Goal: Contribute content: Add original content to the website for others to see

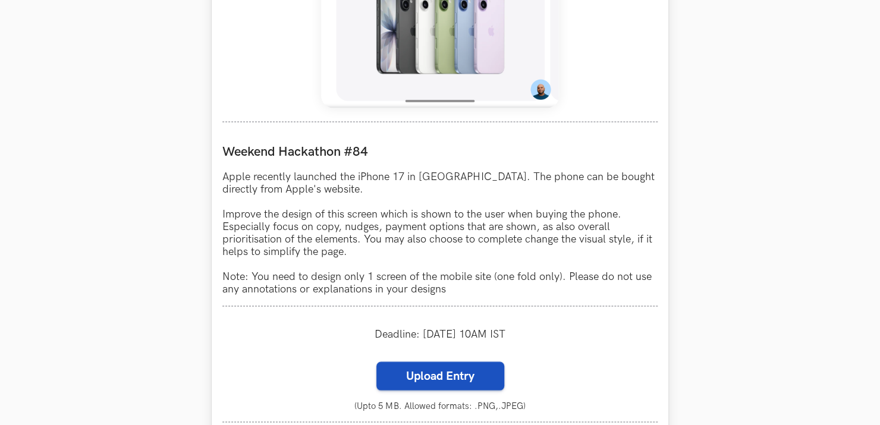
click at [451, 371] on label "Upload Entry" at bounding box center [440, 375] width 128 height 29
click at [376, 361] on input "Upload Entry" at bounding box center [376, 361] width 1 height 1
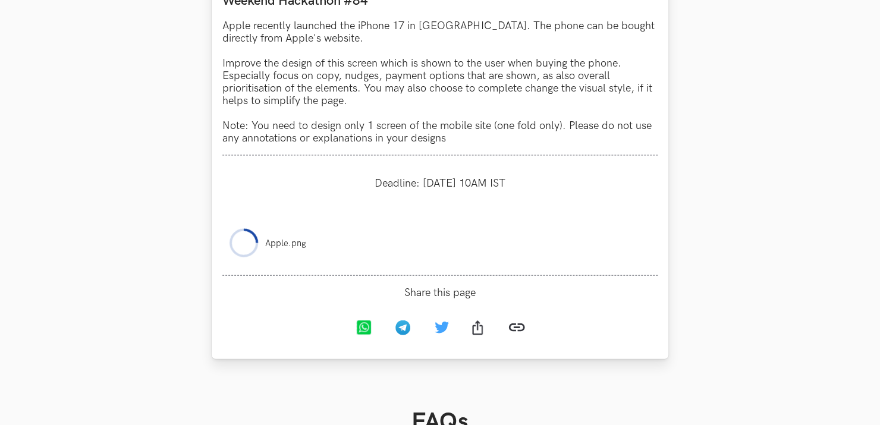
scroll to position [1149, 0]
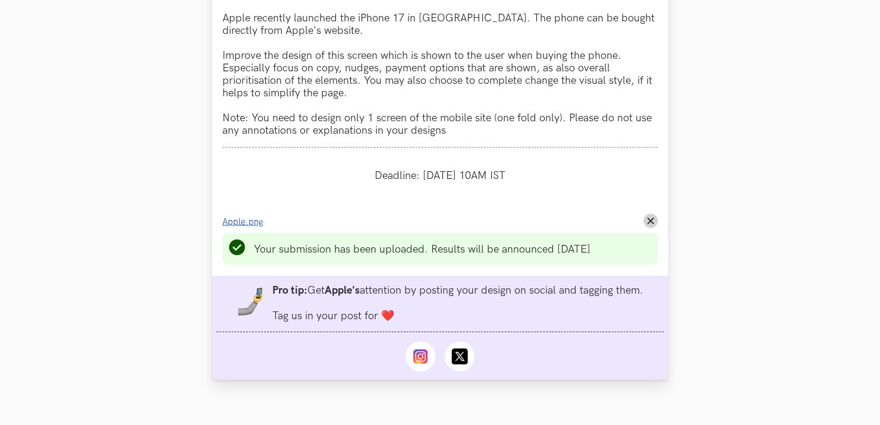
click at [246, 225] on span "Apple.png" at bounding box center [242, 222] width 41 height 10
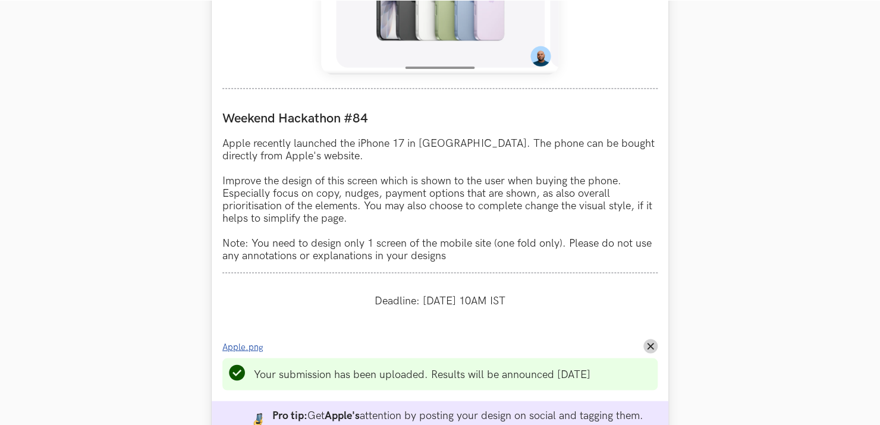
scroll to position [1149, 0]
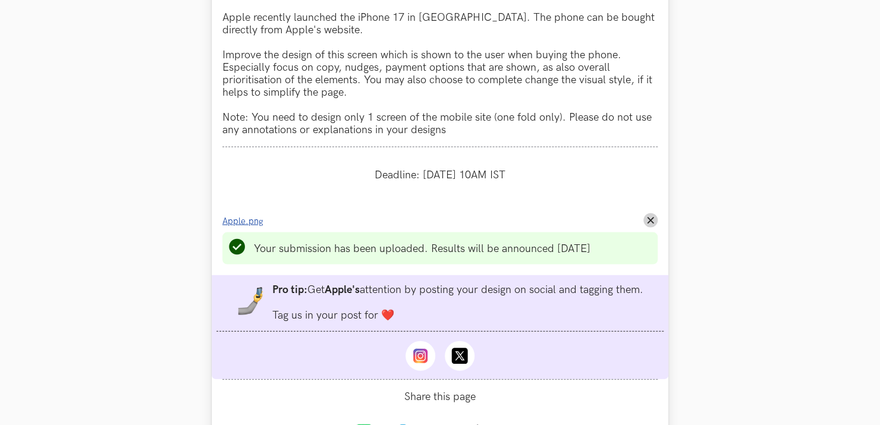
click at [247, 225] on span "Apple.png" at bounding box center [242, 221] width 41 height 10
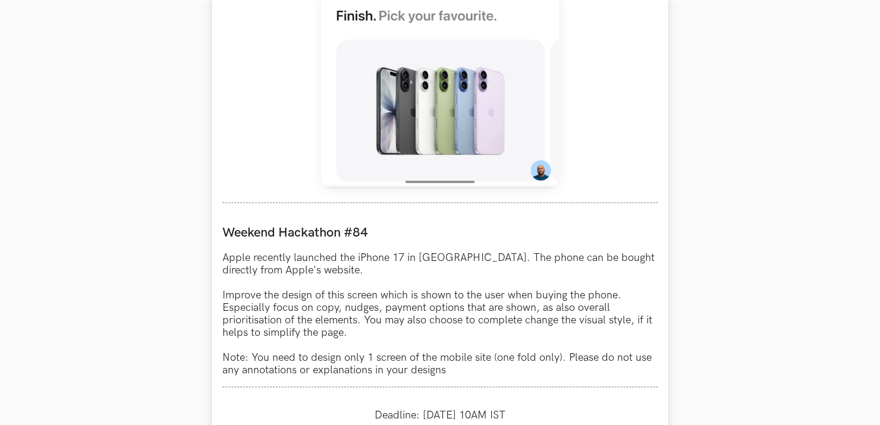
scroll to position [1030, 0]
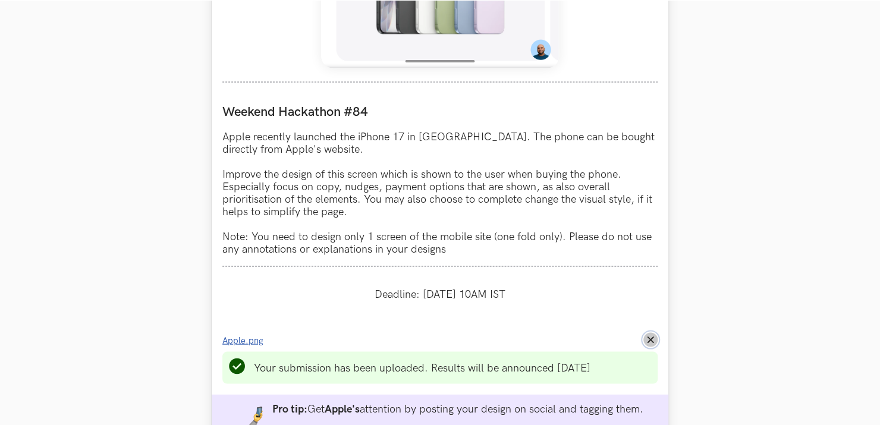
click at [655, 341] on button "Remove File" at bounding box center [650, 339] width 14 height 14
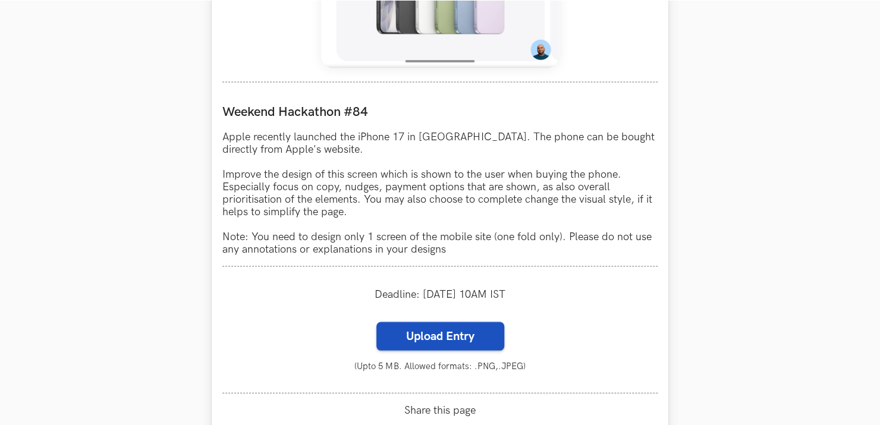
click at [398, 344] on label "Upload Entry" at bounding box center [440, 336] width 128 height 29
click at [376, 322] on input "Upload Entry" at bounding box center [376, 321] width 1 height 1
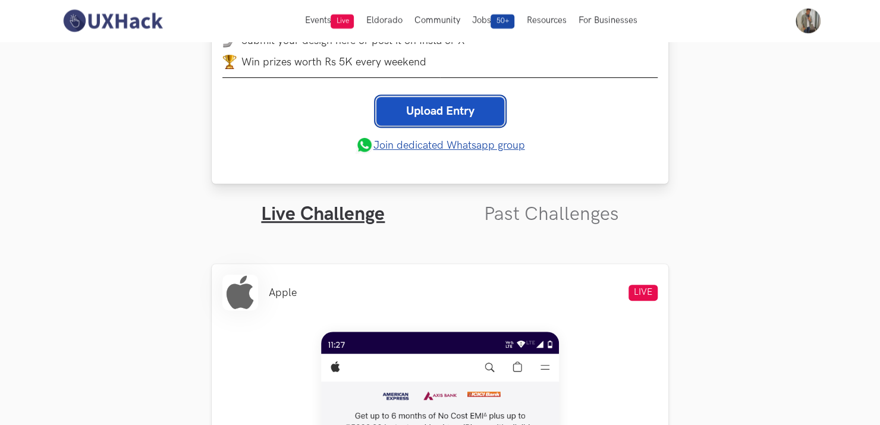
click at [451, 109] on link "Upload Entry" at bounding box center [440, 111] width 128 height 29
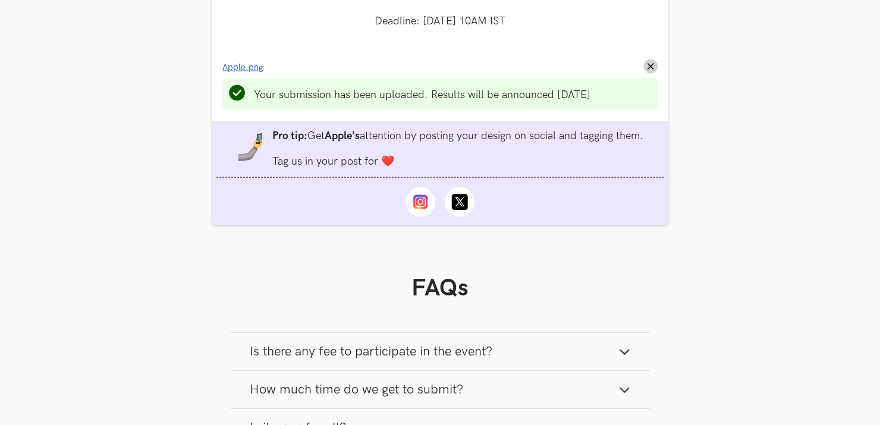
scroll to position [1310, 0]
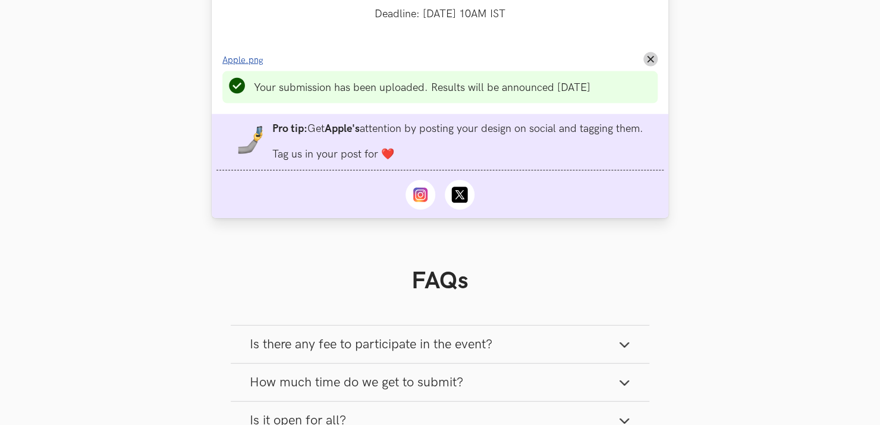
click at [237, 65] on span "Apple.png" at bounding box center [242, 60] width 41 height 10
click at [246, 61] on span "Apple.png" at bounding box center [242, 60] width 41 height 10
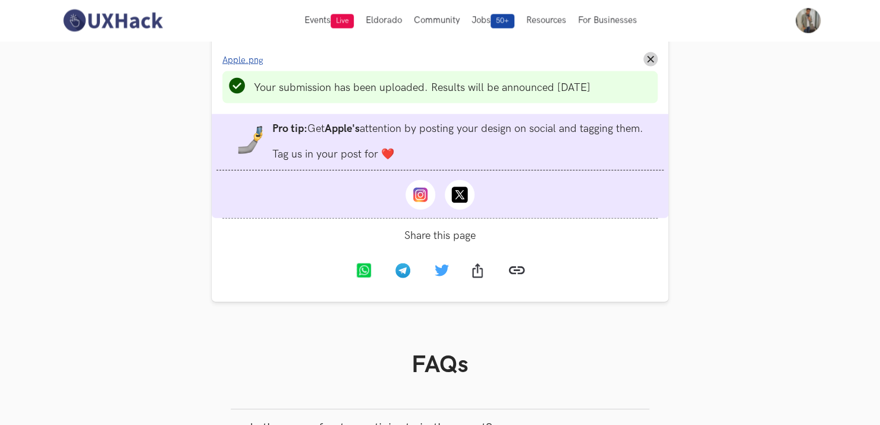
scroll to position [1310, 0]
click at [651, 62] on line at bounding box center [650, 59] width 5 height 5
click at [648, 56] on button "Remove File" at bounding box center [650, 59] width 14 height 14
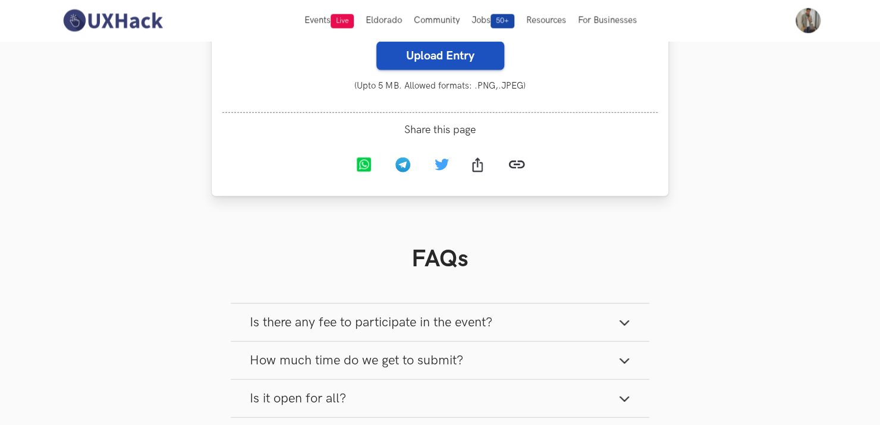
click at [479, 62] on label "Upload Entry" at bounding box center [440, 56] width 128 height 29
click at [376, 42] on input "Upload Entry" at bounding box center [376, 41] width 1 height 1
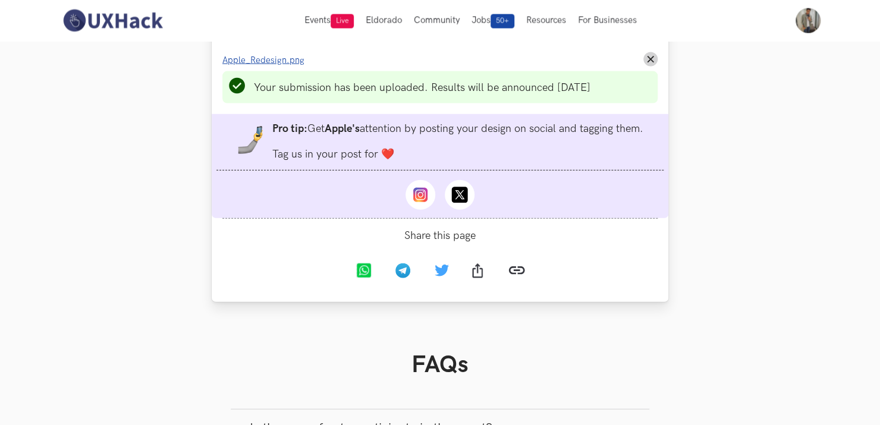
click at [289, 62] on span "Apple_Redesign.png" at bounding box center [263, 60] width 82 height 10
click at [649, 58] on button "Remove File" at bounding box center [650, 59] width 14 height 14
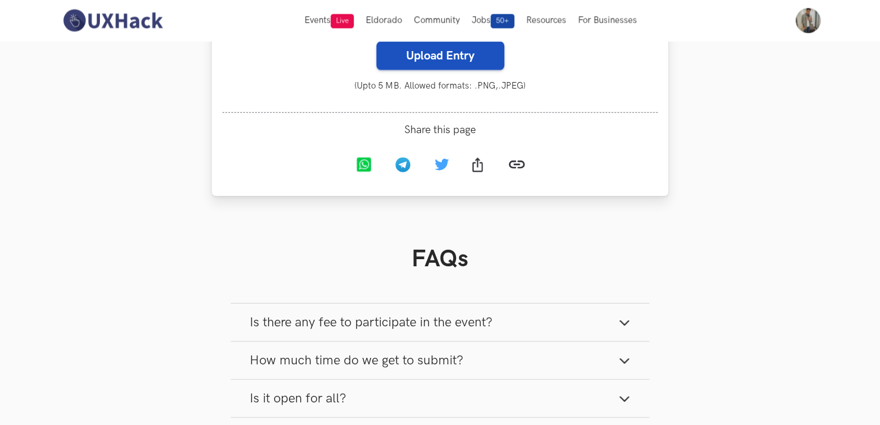
click at [474, 56] on label "Upload Entry" at bounding box center [440, 56] width 128 height 29
click at [376, 42] on input "Upload Entry" at bounding box center [376, 41] width 1 height 1
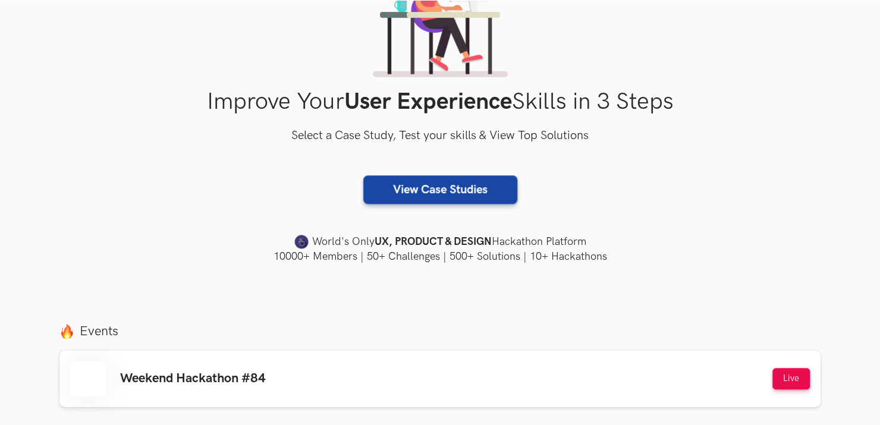
scroll to position [238, 0]
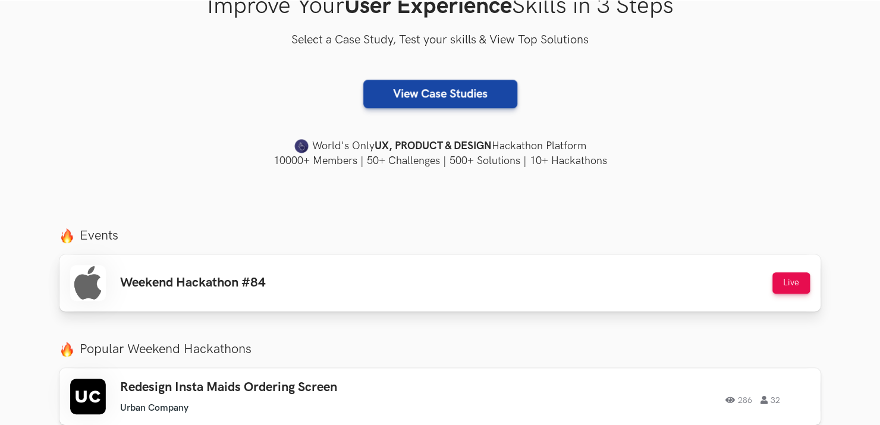
click at [422, 301] on link "Weekend Hackathon #84 Live Live" at bounding box center [439, 282] width 761 height 57
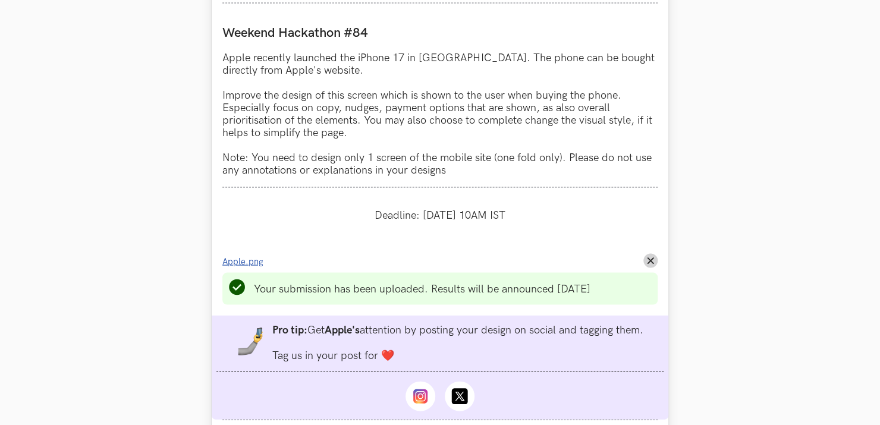
scroll to position [1149, 0]
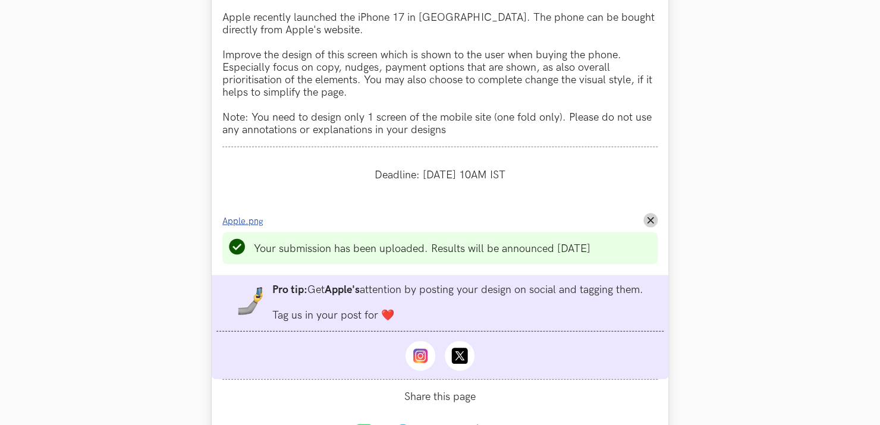
click at [649, 222] on line at bounding box center [650, 220] width 5 height 5
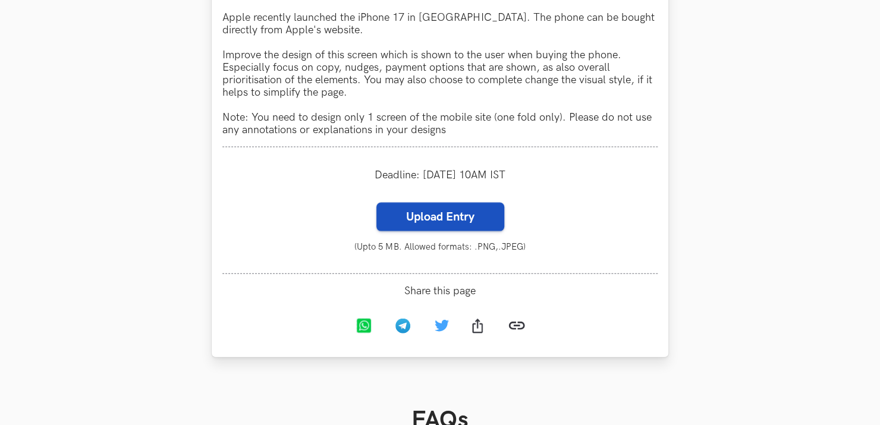
click at [460, 222] on label "Upload Entry" at bounding box center [440, 217] width 128 height 29
click at [376, 203] on input "Upload Entry" at bounding box center [376, 202] width 1 height 1
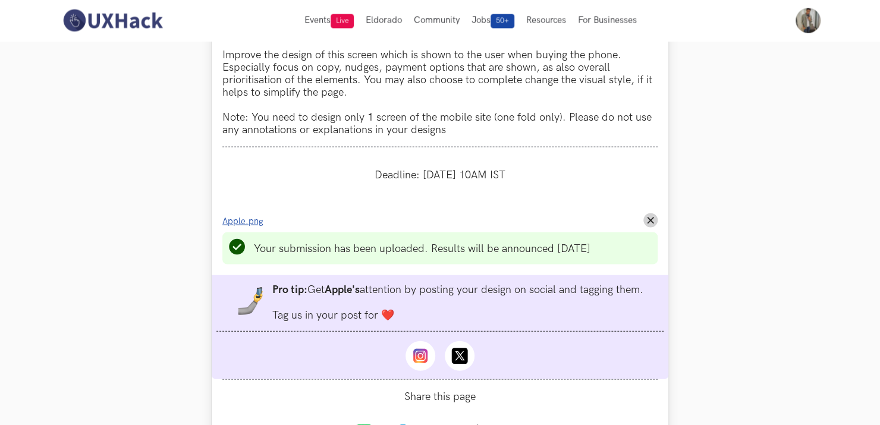
click at [254, 227] on span "Apple.png" at bounding box center [242, 221] width 41 height 10
click at [649, 224] on icon "Remove File" at bounding box center [650, 220] width 7 height 7
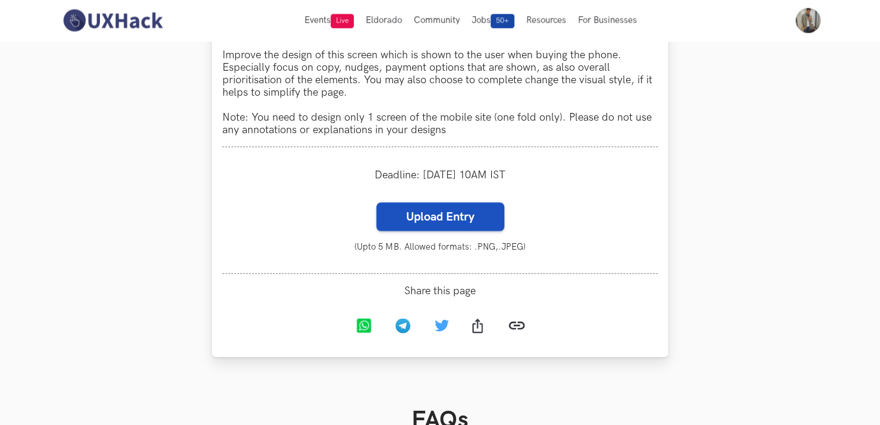
click at [448, 231] on label "Upload Entry" at bounding box center [440, 217] width 128 height 29
click at [376, 203] on input "Upload Entry" at bounding box center [376, 202] width 1 height 1
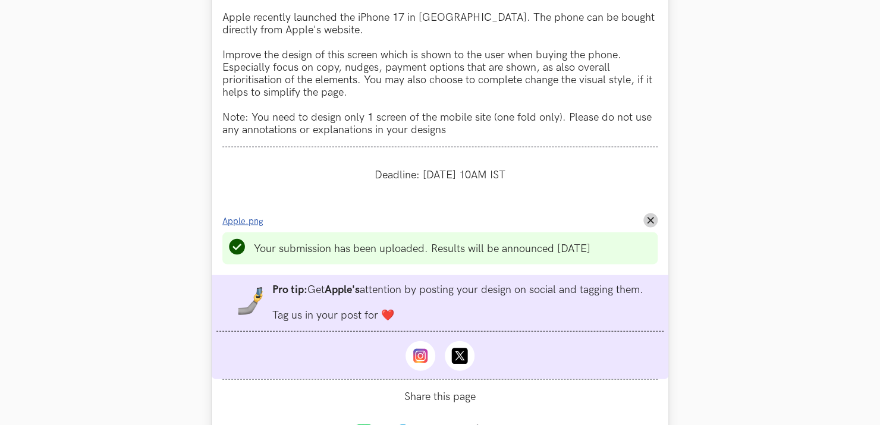
click at [246, 227] on span "Apple.png" at bounding box center [242, 221] width 41 height 10
